Goal: Navigation & Orientation: Find specific page/section

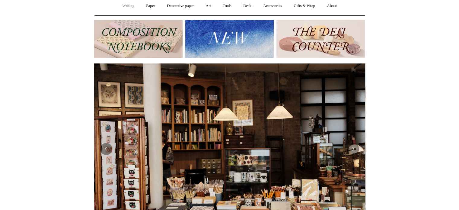
click at [124, 7] on link "Writing +" at bounding box center [128, 6] width 23 height 16
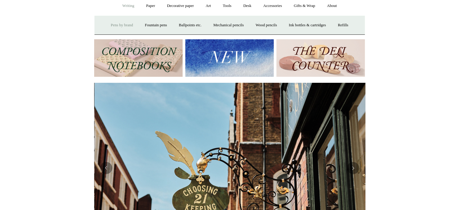
click at [124, 25] on link "Pens by brand +" at bounding box center [121, 25] width 33 height 16
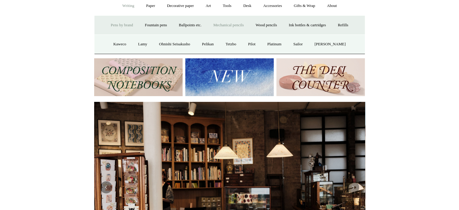
click at [226, 26] on link "Mechanical pencils +" at bounding box center [228, 25] width 41 height 16
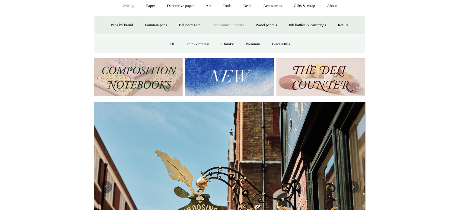
scroll to position [0, 271]
click at [254, 43] on link "Premium" at bounding box center [252, 44] width 25 height 16
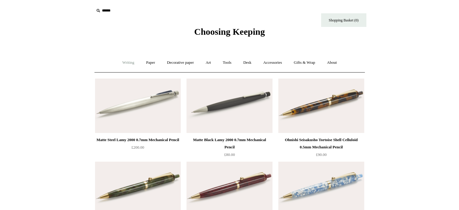
click at [127, 64] on link "Writing +" at bounding box center [128, 63] width 23 height 16
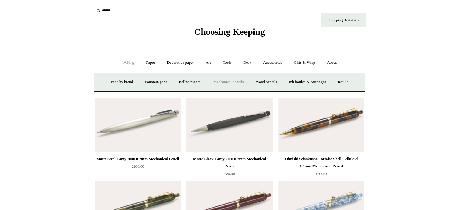
click at [240, 84] on link "Mechanical pencils +" at bounding box center [228, 82] width 41 height 16
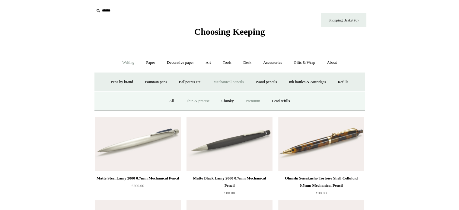
click at [202, 101] on link "Thin & precise" at bounding box center [197, 101] width 34 height 16
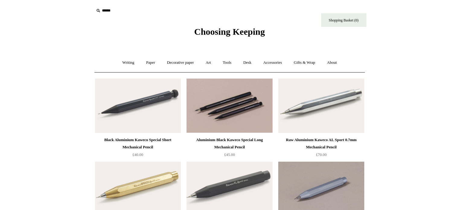
click at [236, 120] on img at bounding box center [229, 105] width 86 height 54
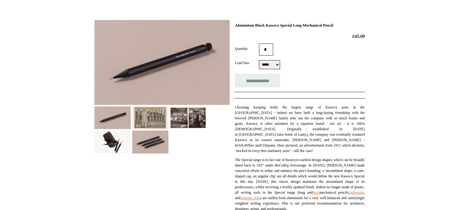
scroll to position [60, 0]
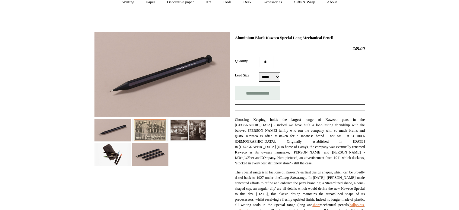
click at [105, 126] on img at bounding box center [112, 130] width 36 height 23
click at [123, 155] on img at bounding box center [112, 154] width 36 height 23
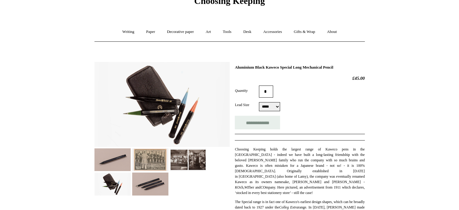
scroll to position [0, 0]
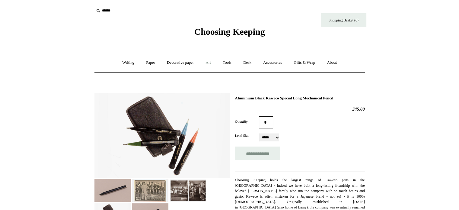
click at [208, 65] on link "Art +" at bounding box center [208, 63] width 16 height 16
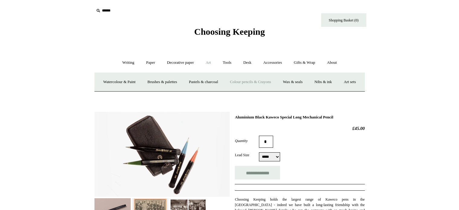
click at [275, 84] on link "Colour pencils & Crayons" at bounding box center [250, 82] width 52 height 16
